Goal: Information Seeking & Learning: Understand process/instructions

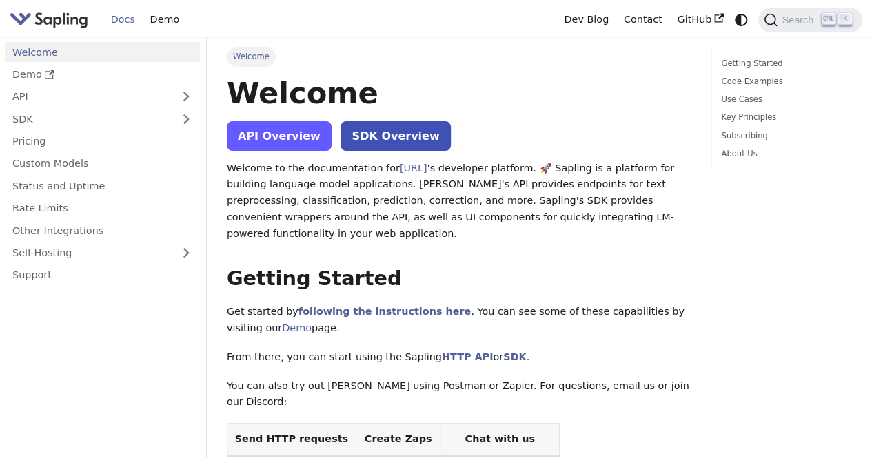
click at [240, 136] on link "API Overview" at bounding box center [279, 136] width 105 height 30
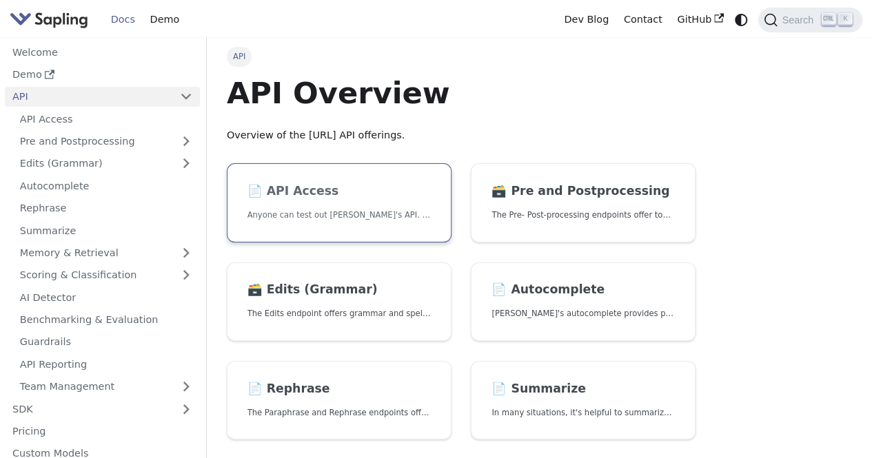
click at [328, 212] on p "Anyone can test out Sapling's API. To get started with the API, simply:" at bounding box center [338, 215] width 183 height 13
